Goal: Check status: Check status

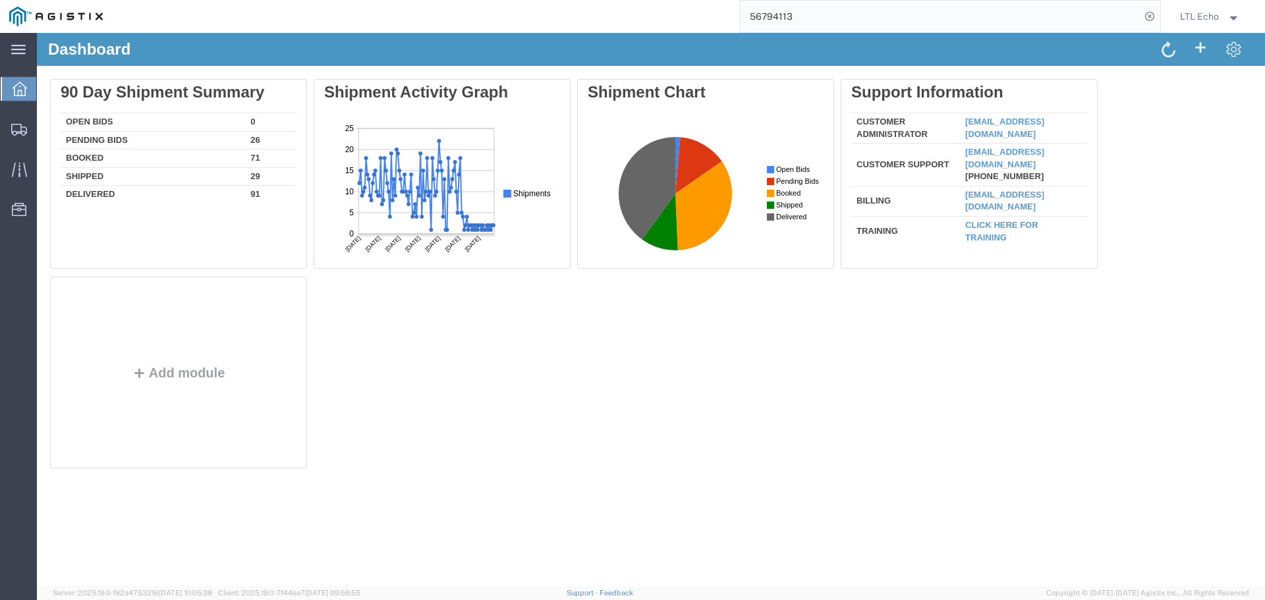
click at [777, 27] on input "56794113" at bounding box center [940, 17] width 400 height 32
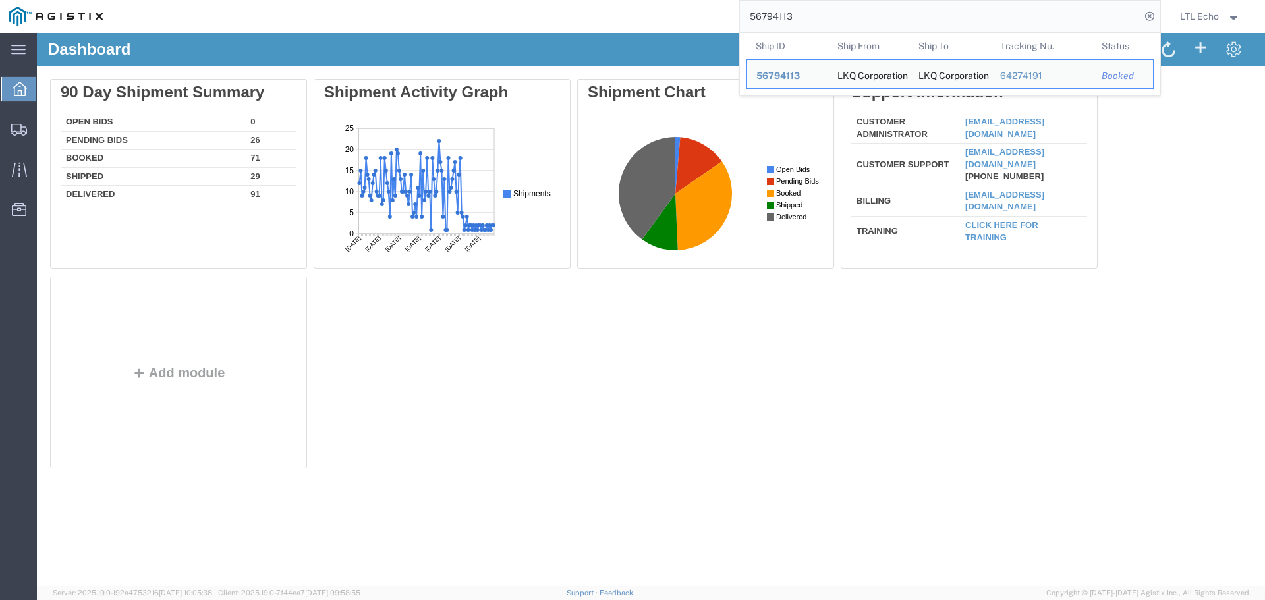
click at [775, 24] on input "56794113" at bounding box center [940, 17] width 400 height 32
click at [771, 13] on input "56794113" at bounding box center [940, 17] width 400 height 32
paste input "805992"
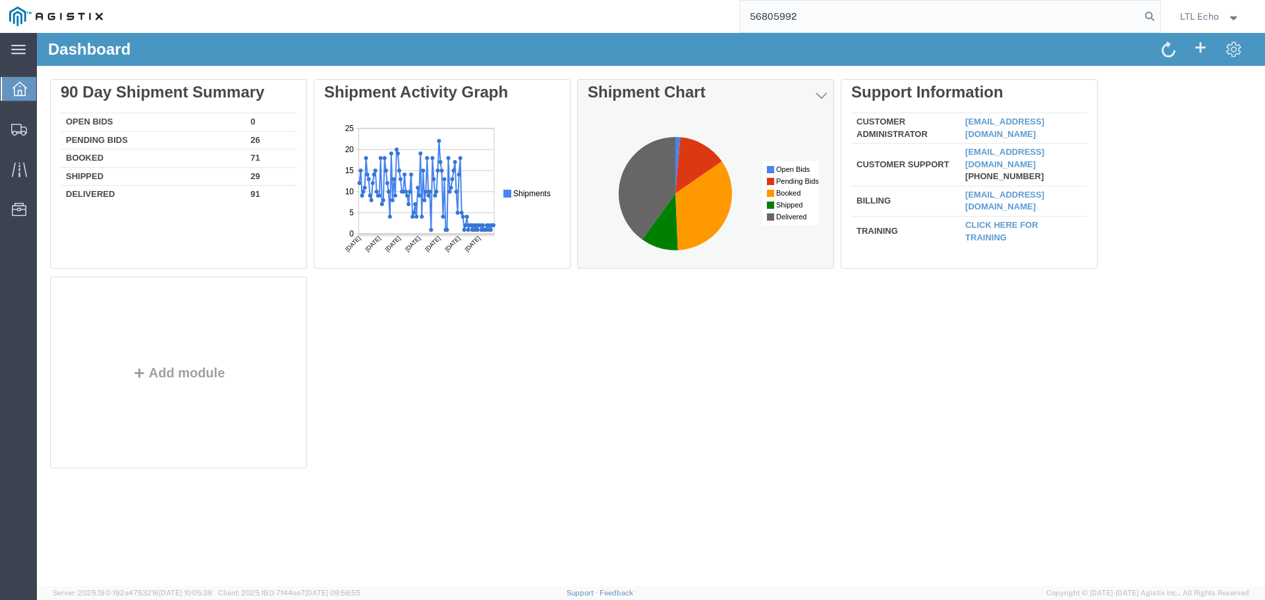
type input "56805992"
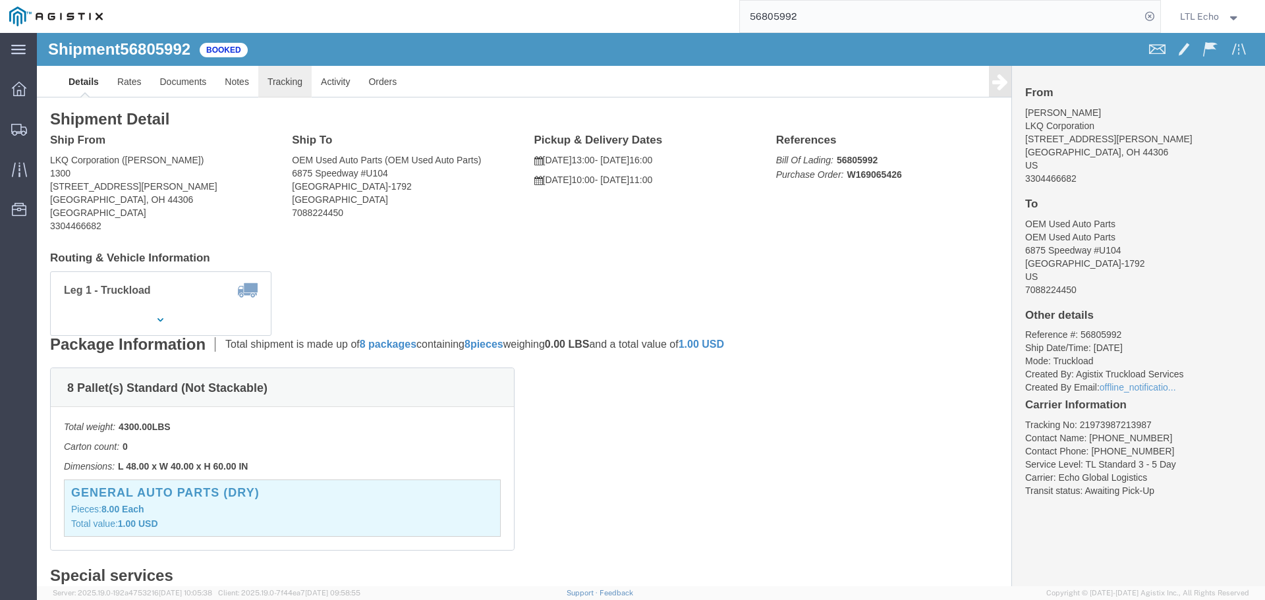
click link "Tracking"
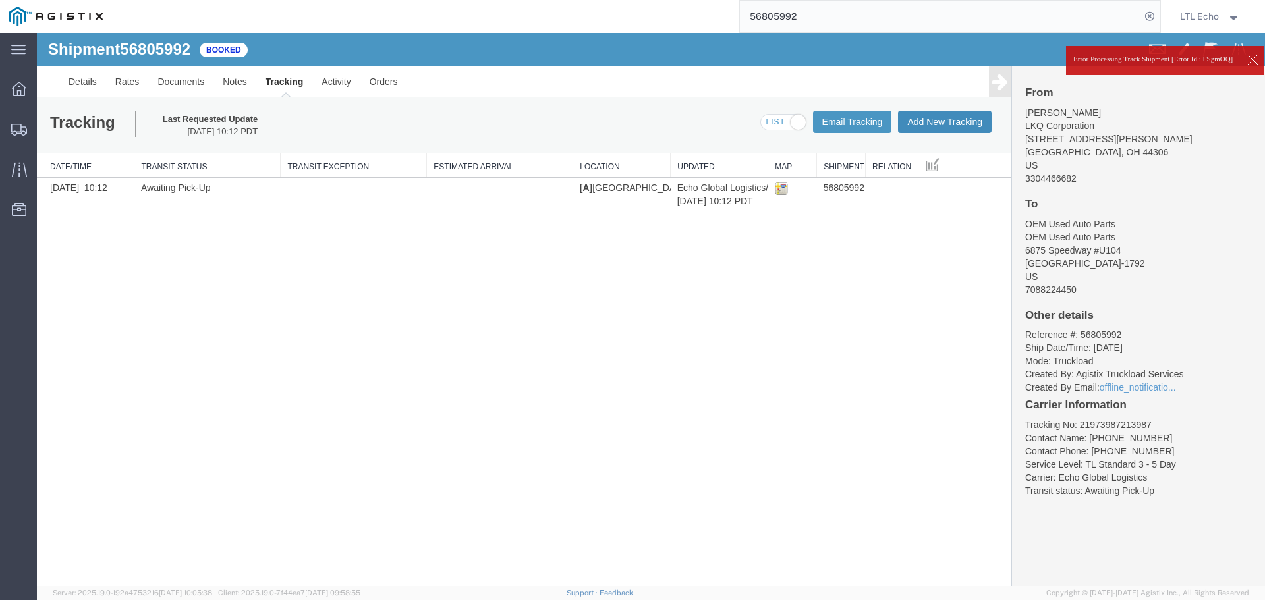
click at [932, 121] on button "Add New Tracking" at bounding box center [945, 122] width 94 height 22
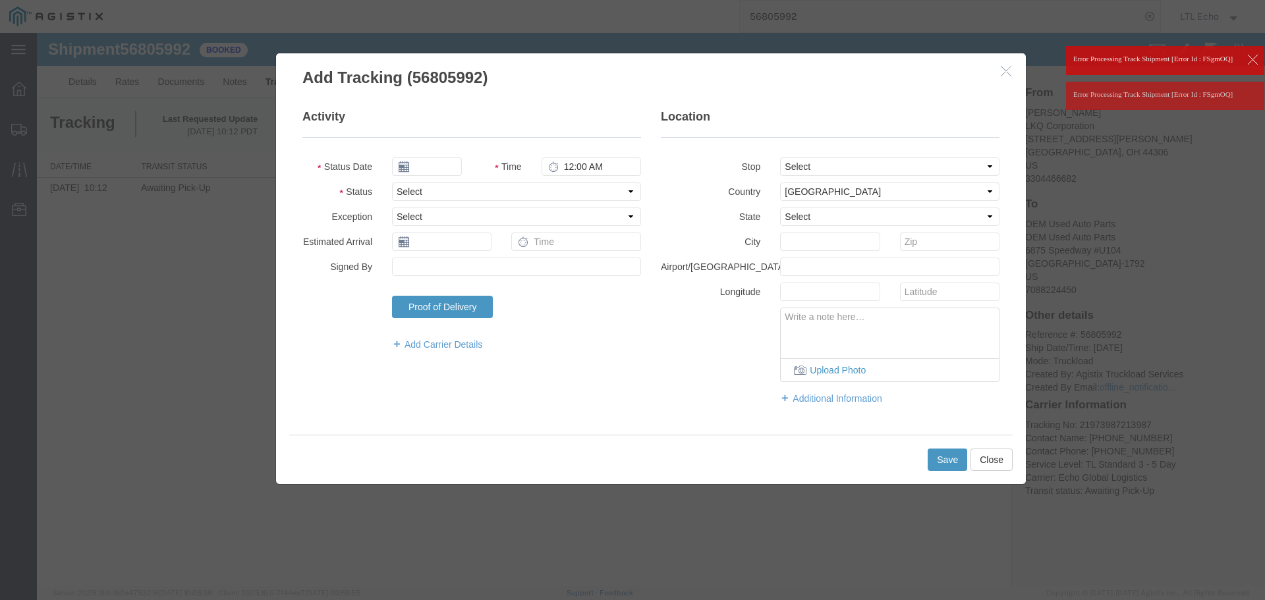
type input "[DATE]"
type input "2:00 PM"
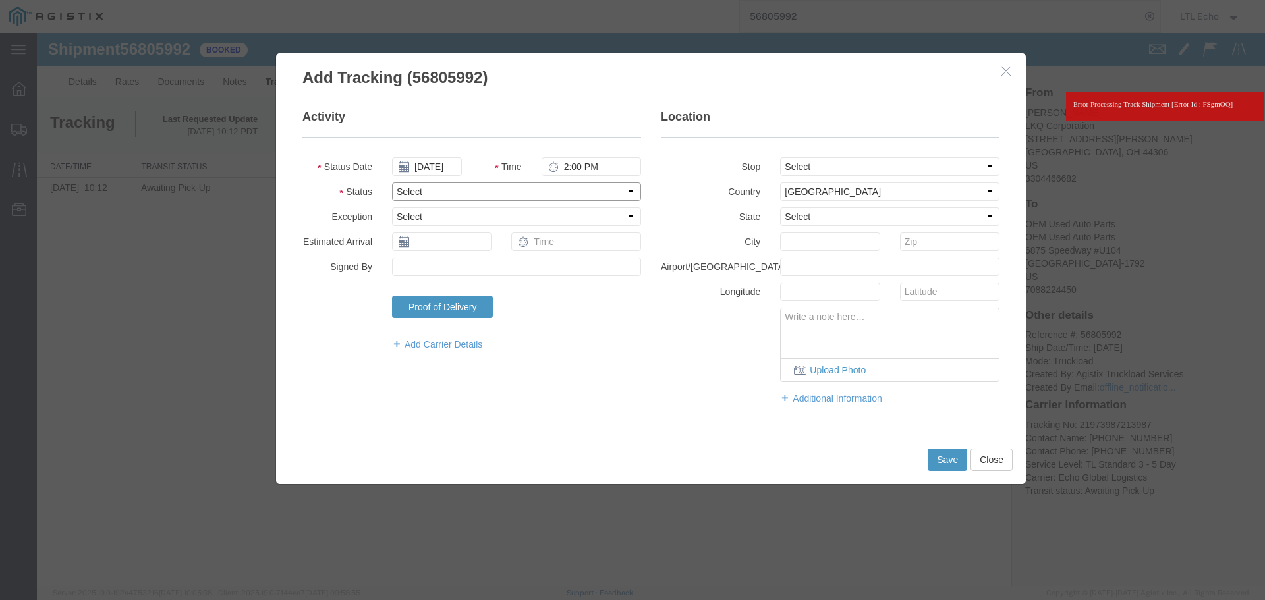
click at [422, 193] on select "Select Arrival Notice Available Arrival Notice Imported Arrive at Delivery Loca…" at bounding box center [516, 191] width 249 height 18
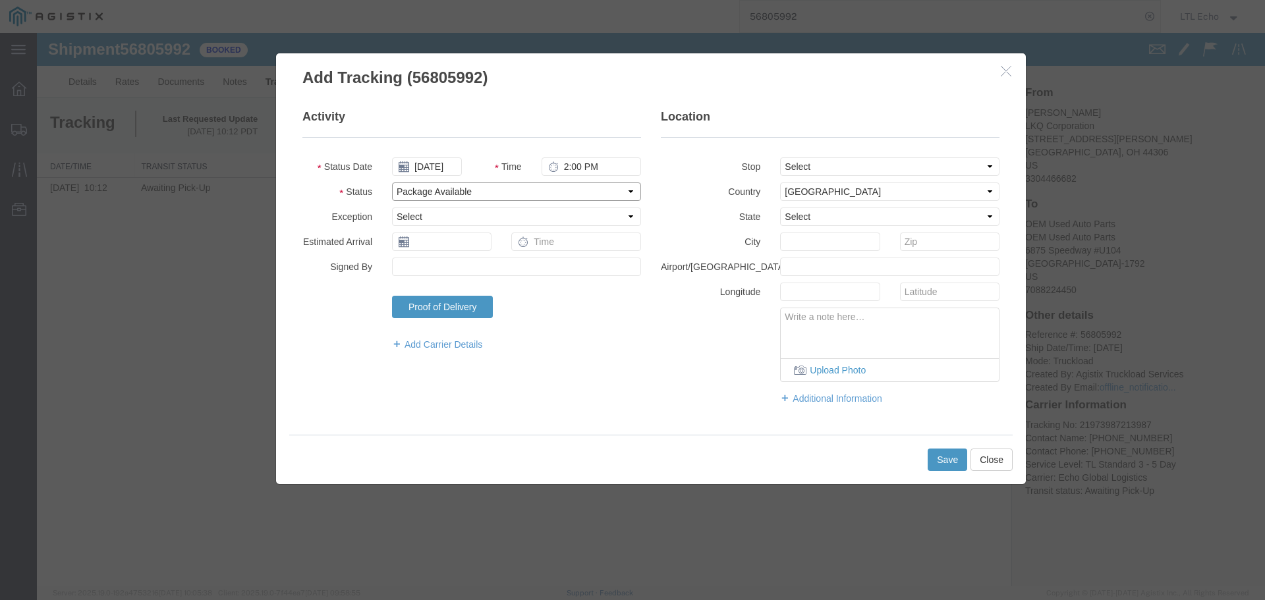
click at [422, 193] on select "Select Arrival Notice Available Arrival Notice Imported Arrive at Delivery Loca…" at bounding box center [516, 191] width 249 height 18
select select "PICKEDUP"
click at [422, 193] on select "Select Arrival Notice Available Arrival Notice Imported Arrive at Delivery Loca…" at bounding box center [516, 191] width 249 height 18
click at [430, 243] on input "text" at bounding box center [441, 242] width 99 height 18
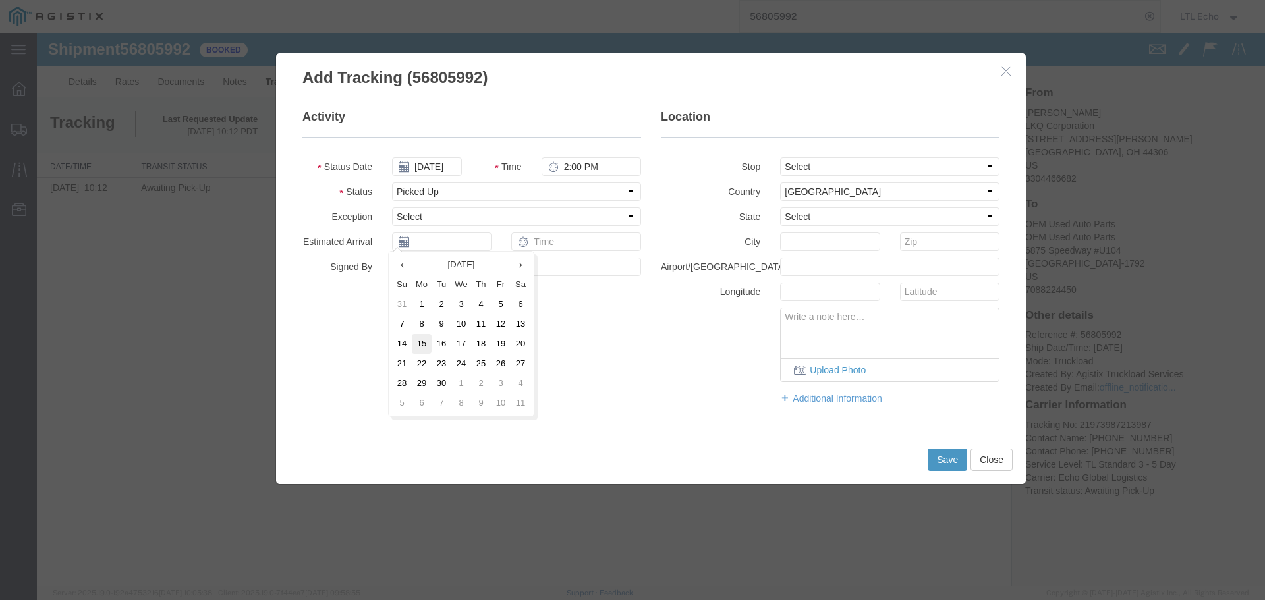
click at [423, 337] on td "15" at bounding box center [422, 344] width 20 height 20
type input "[DATE]"
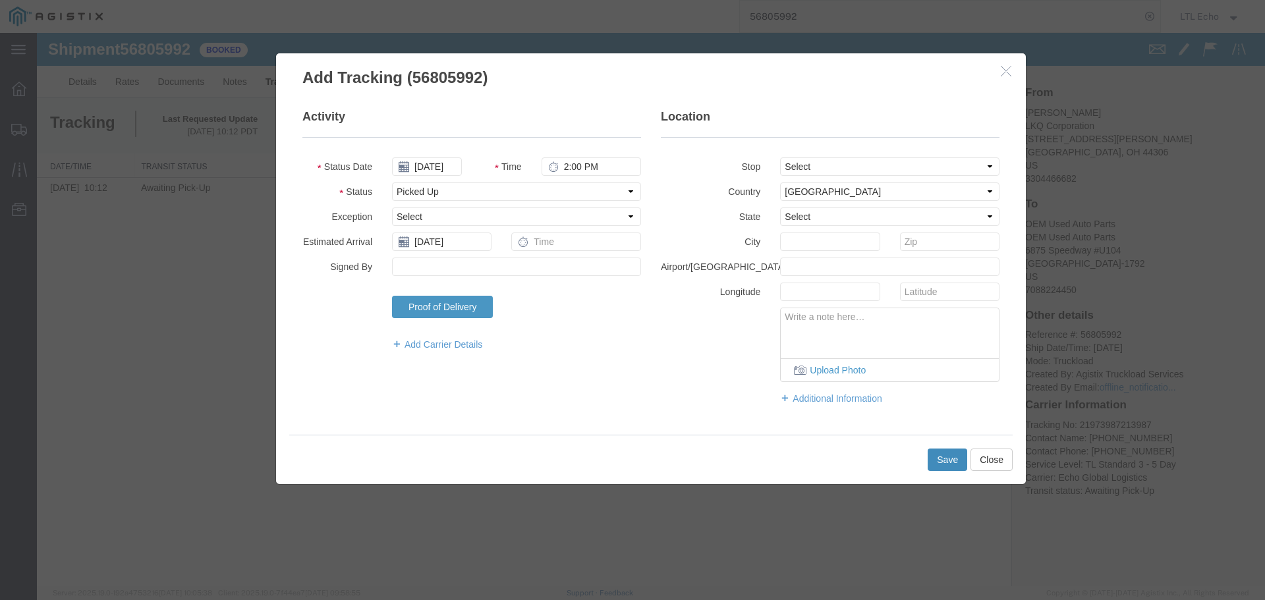
click at [939, 463] on button "Save" at bounding box center [947, 460] width 40 height 22
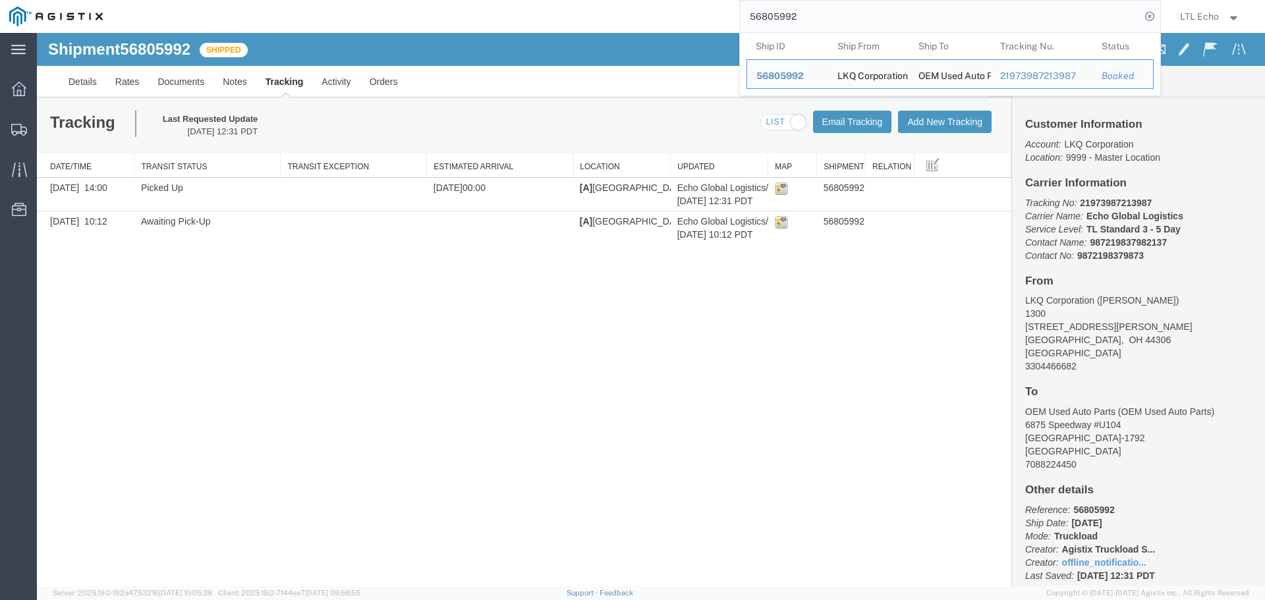
click at [787, 14] on input "56805992" at bounding box center [940, 17] width 400 height 32
click at [786, 14] on input "56805992" at bounding box center [940, 17] width 400 height 32
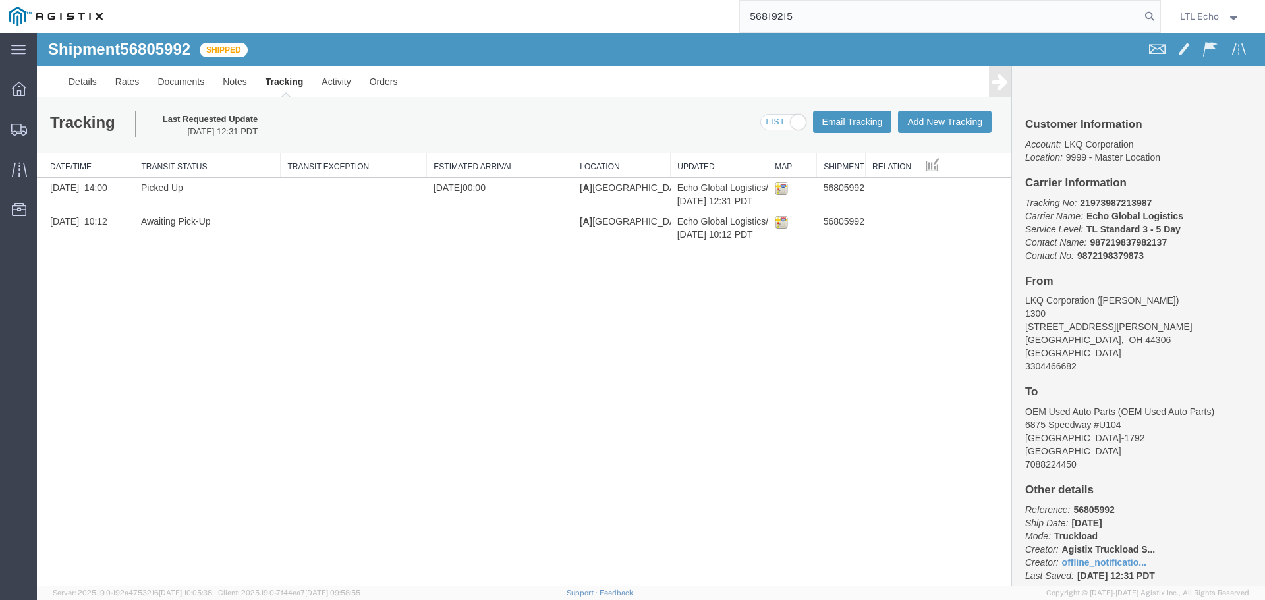
type input "56819215"
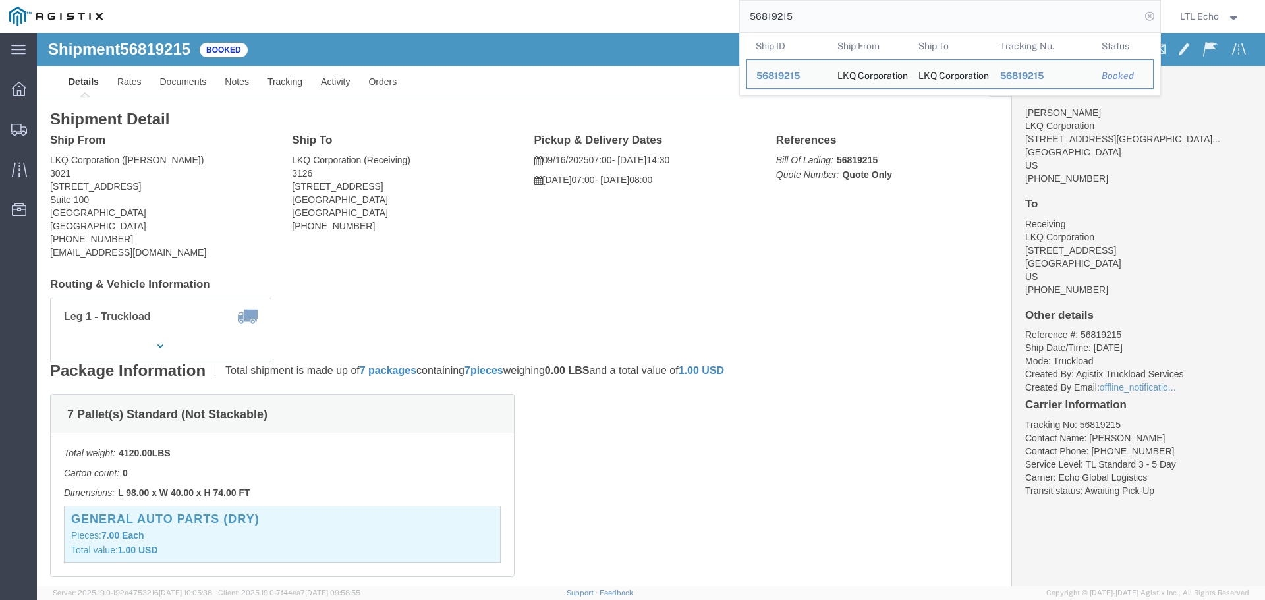
click at [1150, 13] on icon at bounding box center [1149, 16] width 18 height 18
